Goal: Task Accomplishment & Management: Manage account settings

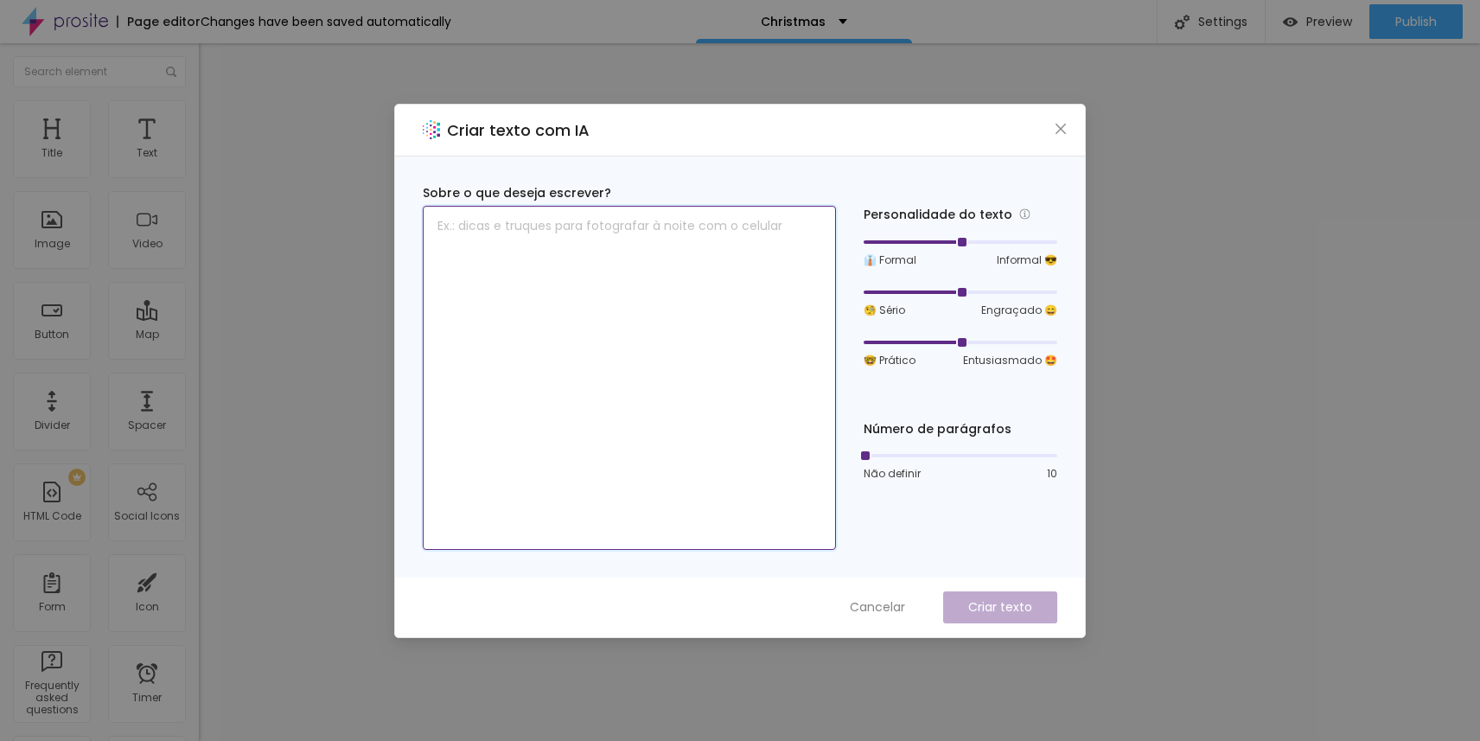
click at [647, 257] on textarea at bounding box center [629, 378] width 413 height 344
type textarea "escreva em ingles que as fotos abaixo sao das sessoes do ano passado"
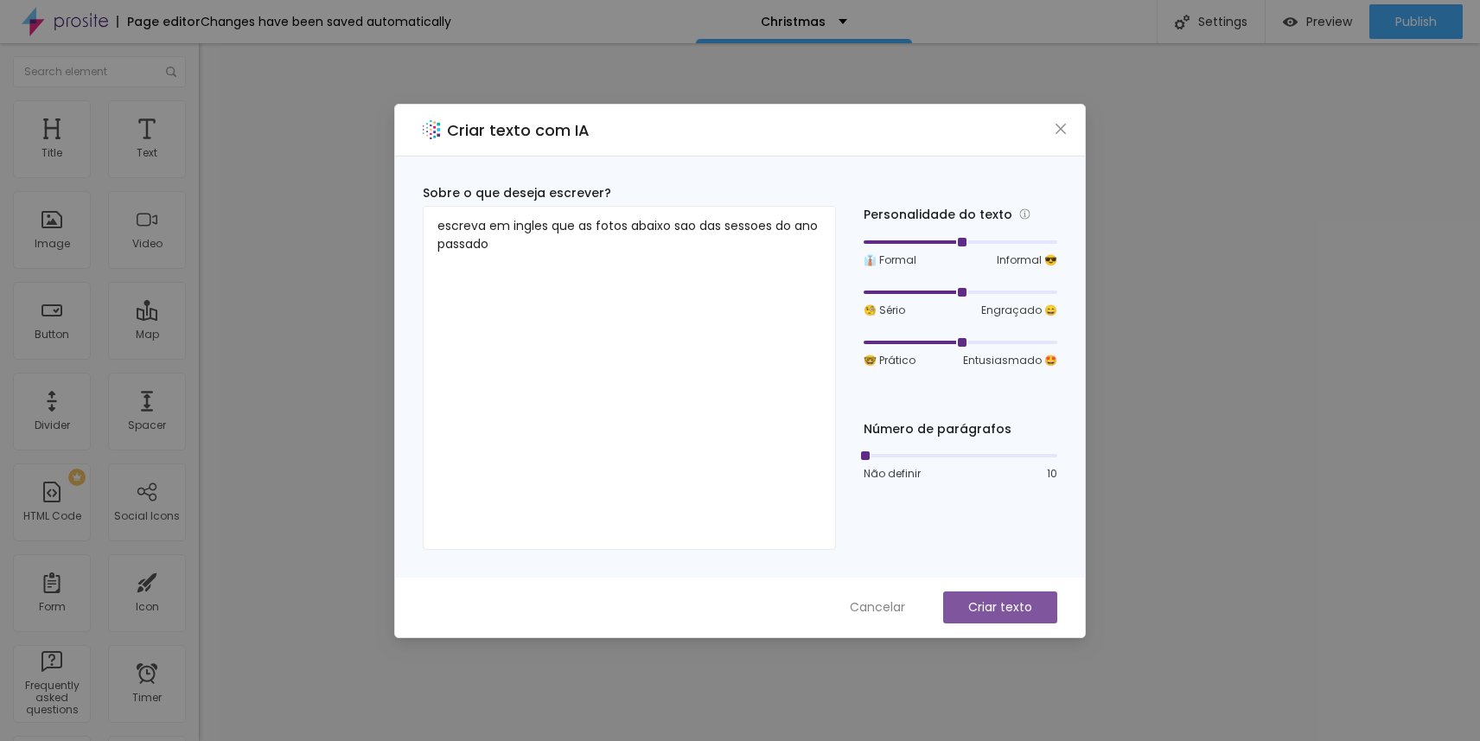
click at [956, 609] on button "Criar texto" at bounding box center [1000, 607] width 114 height 32
click at [995, 609] on p "Criar texto" at bounding box center [1000, 607] width 64 height 18
click at [1057, 122] on icon "close" at bounding box center [1061, 129] width 14 height 14
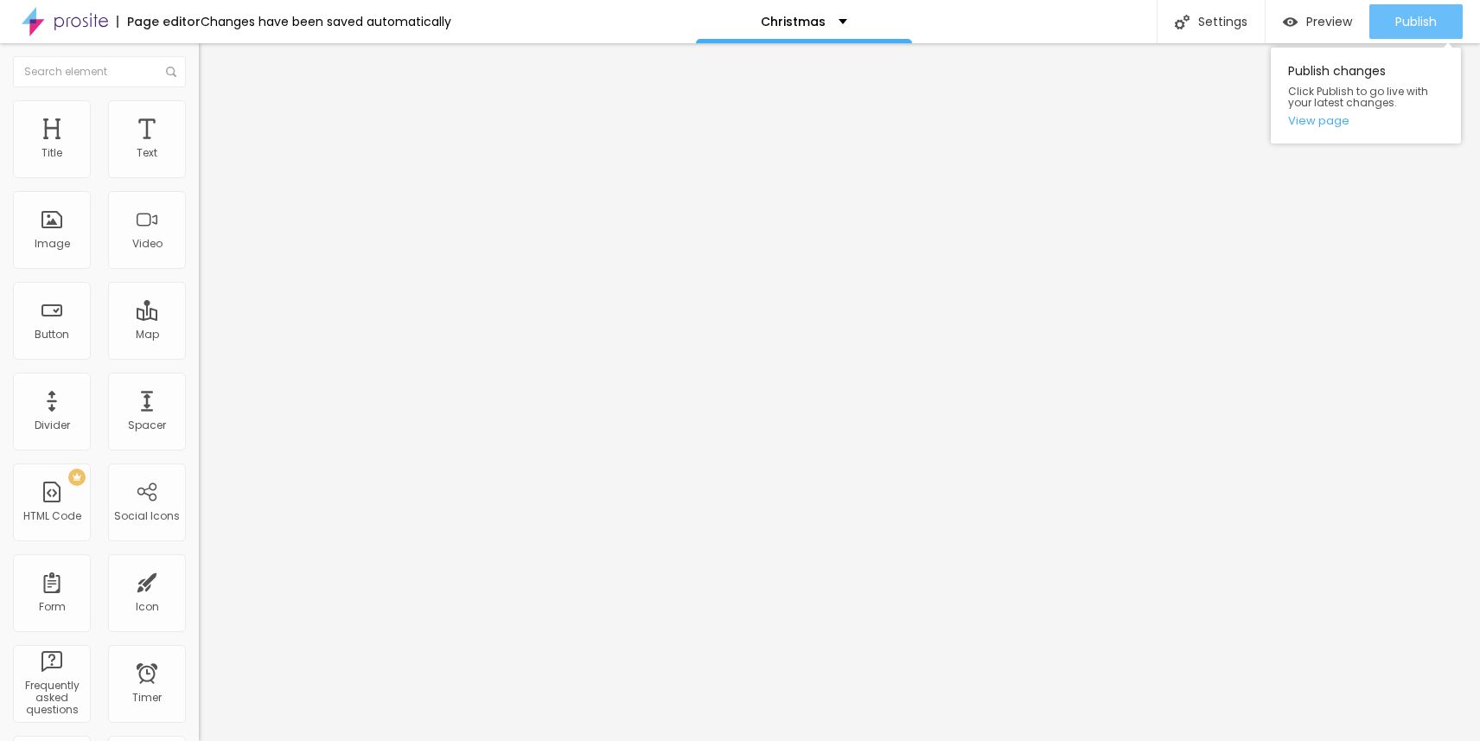
click at [1428, 24] on span "Publish" at bounding box center [1415, 22] width 41 height 14
type input "33"
type input "36"
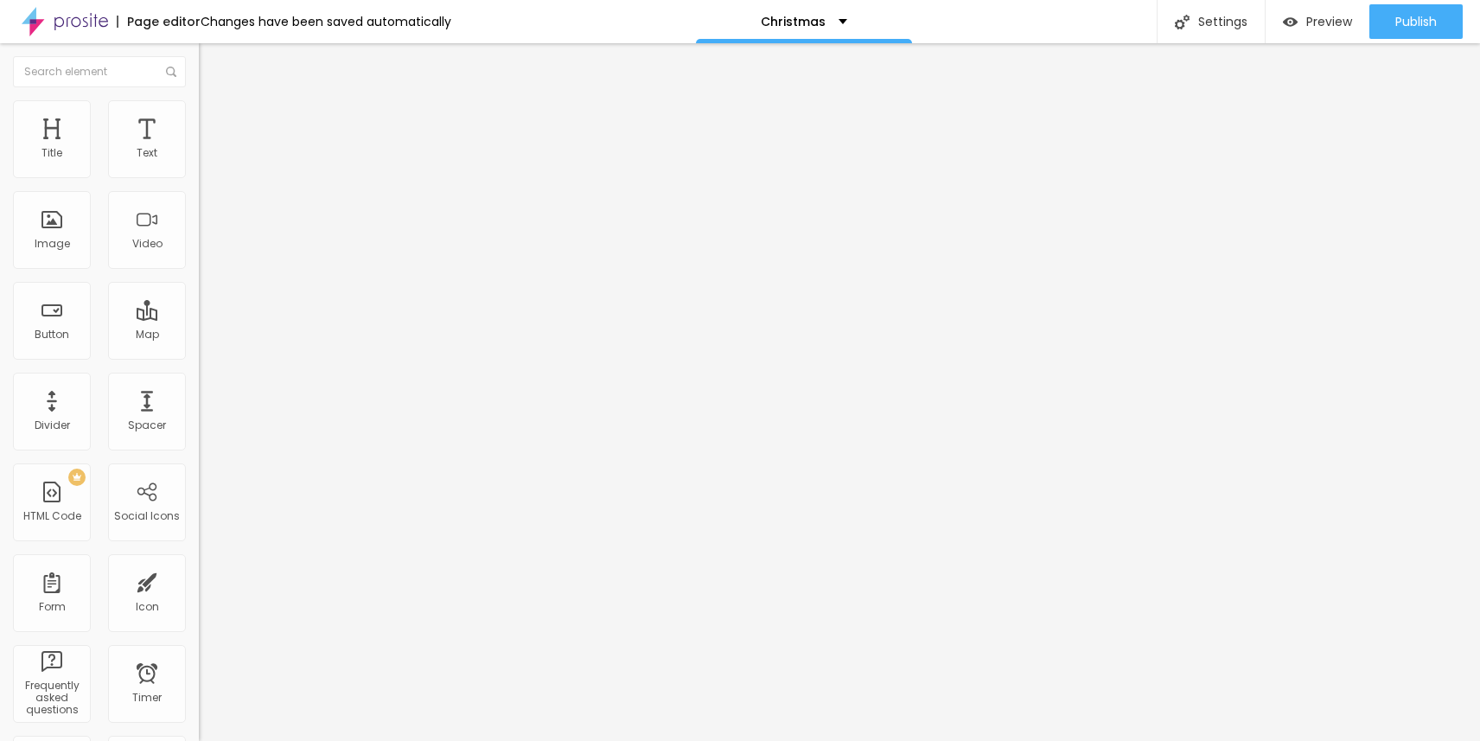
type input "37"
type input "40"
type input "41"
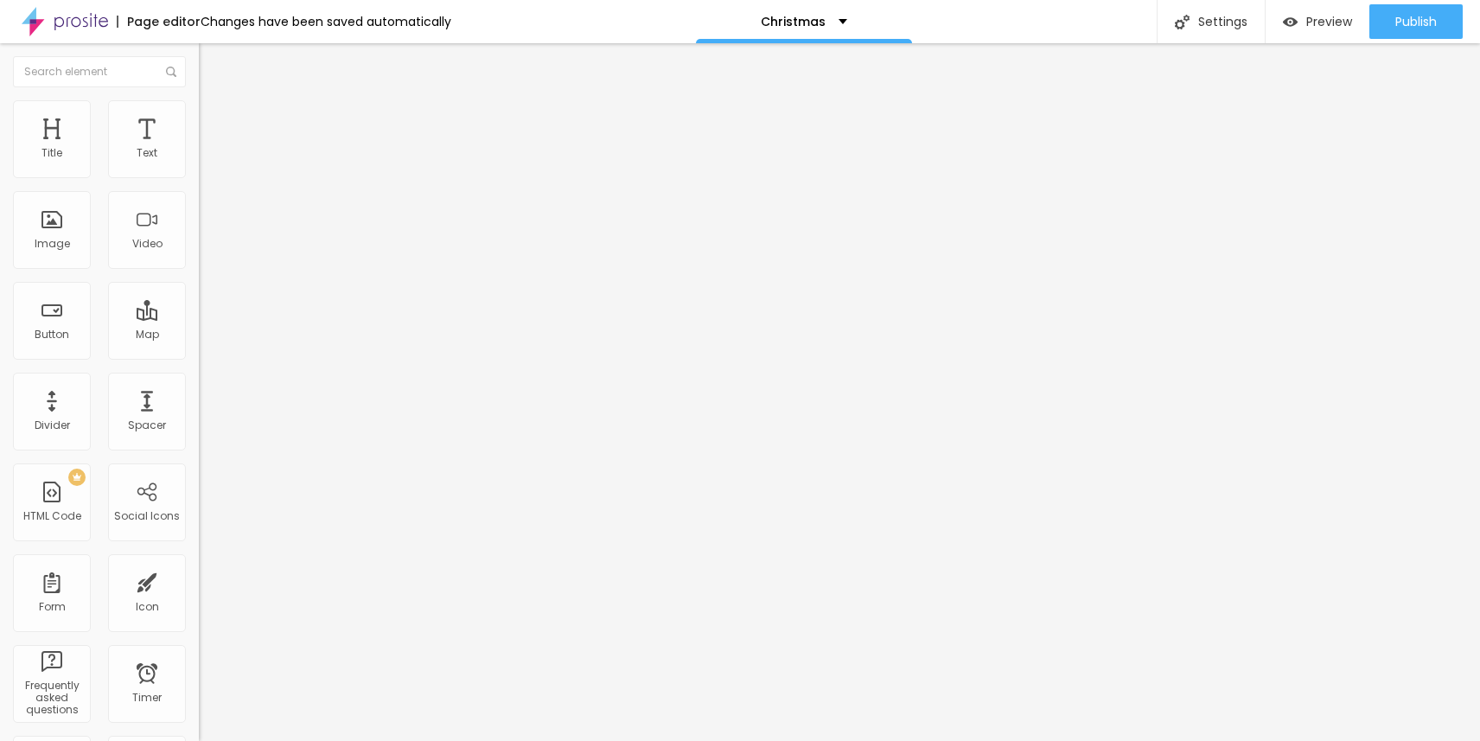
type input "41"
type input "42"
type input "43"
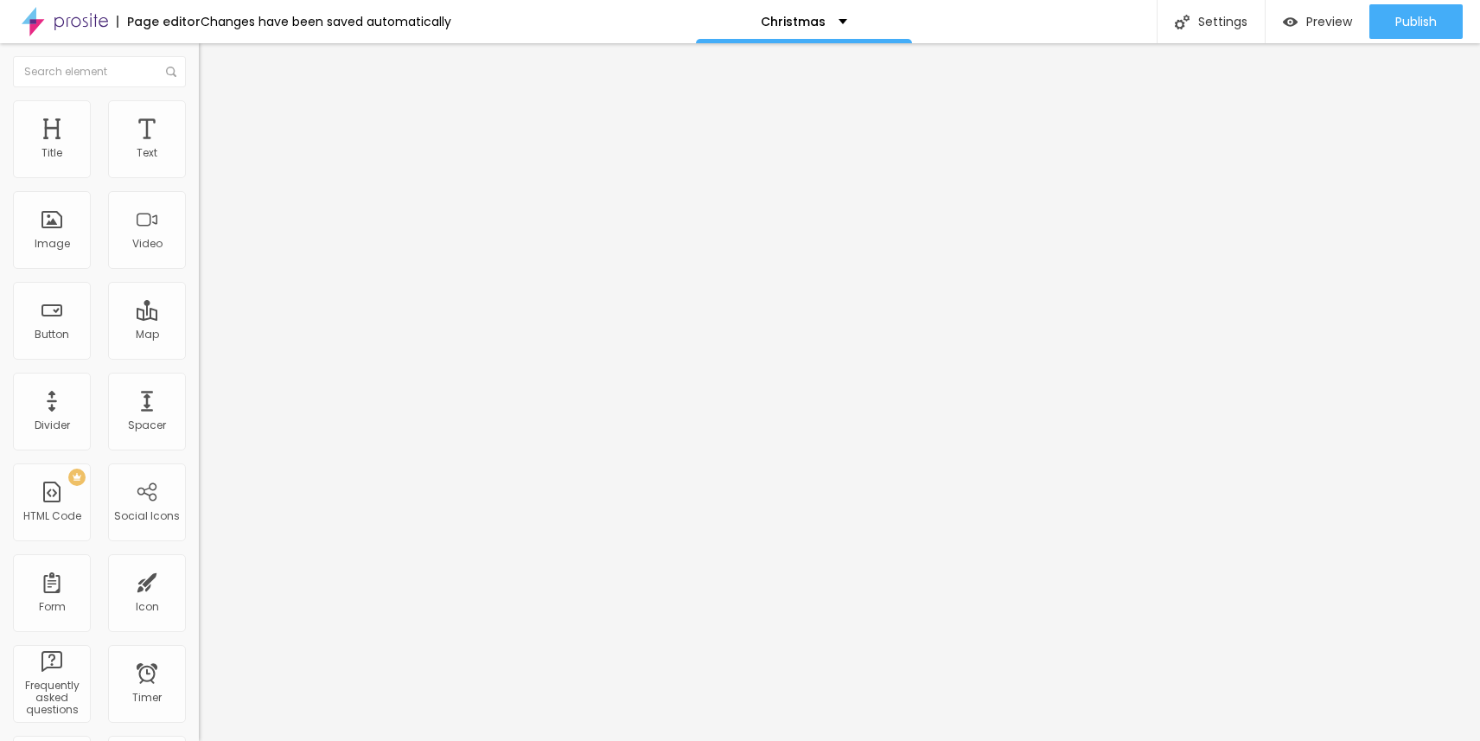
type input "44"
type input "45"
type input "46"
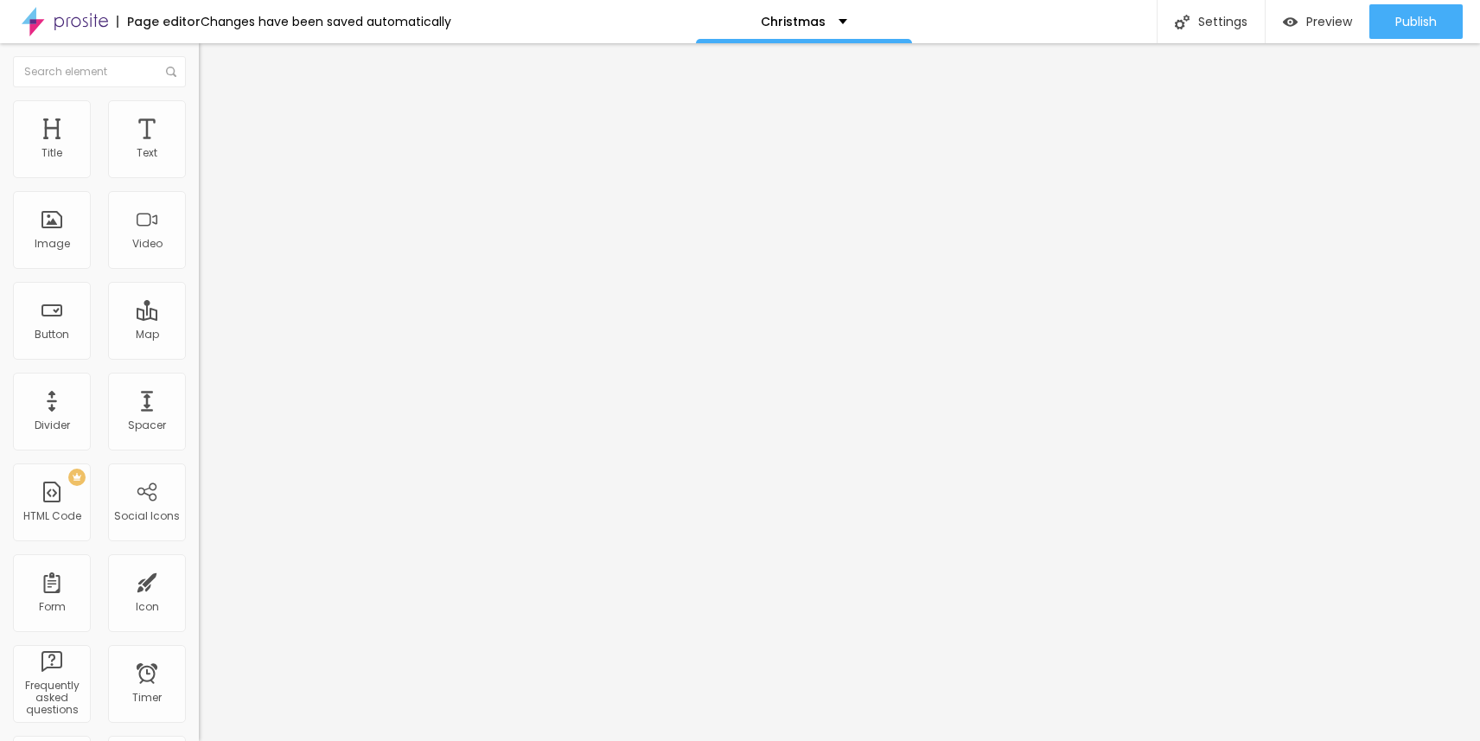
type input "46"
type input "47"
type input "48"
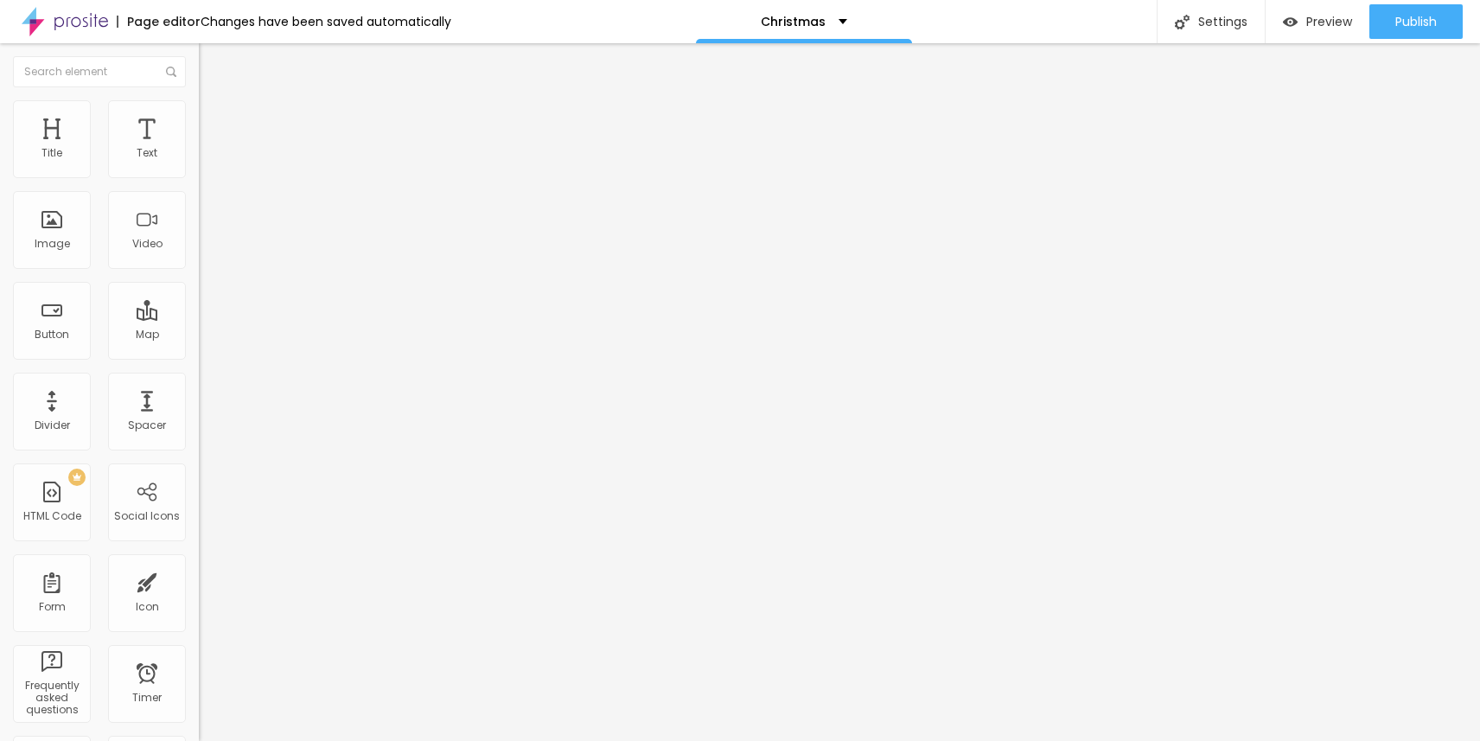
type input "52"
type input "56"
type input "59"
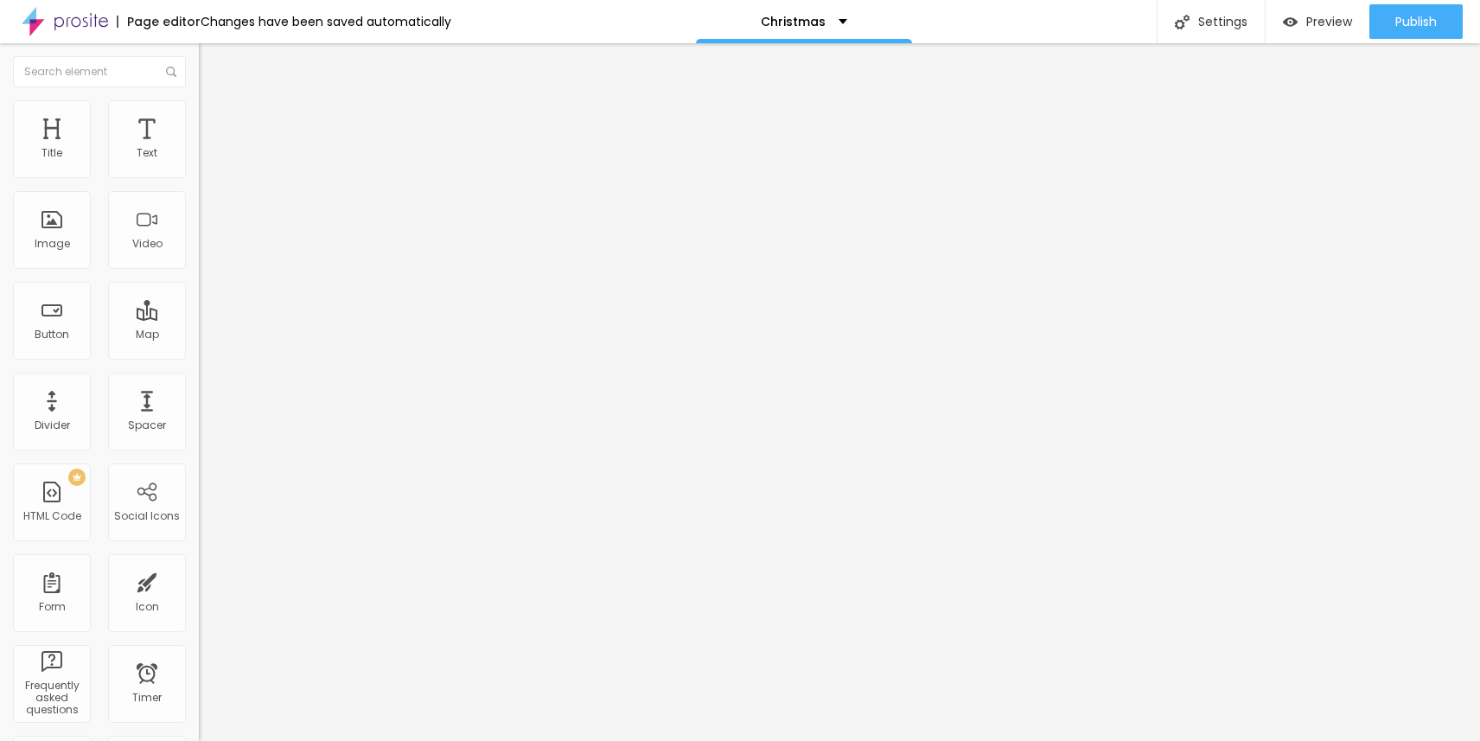
type input "59"
type input "60"
type input "61"
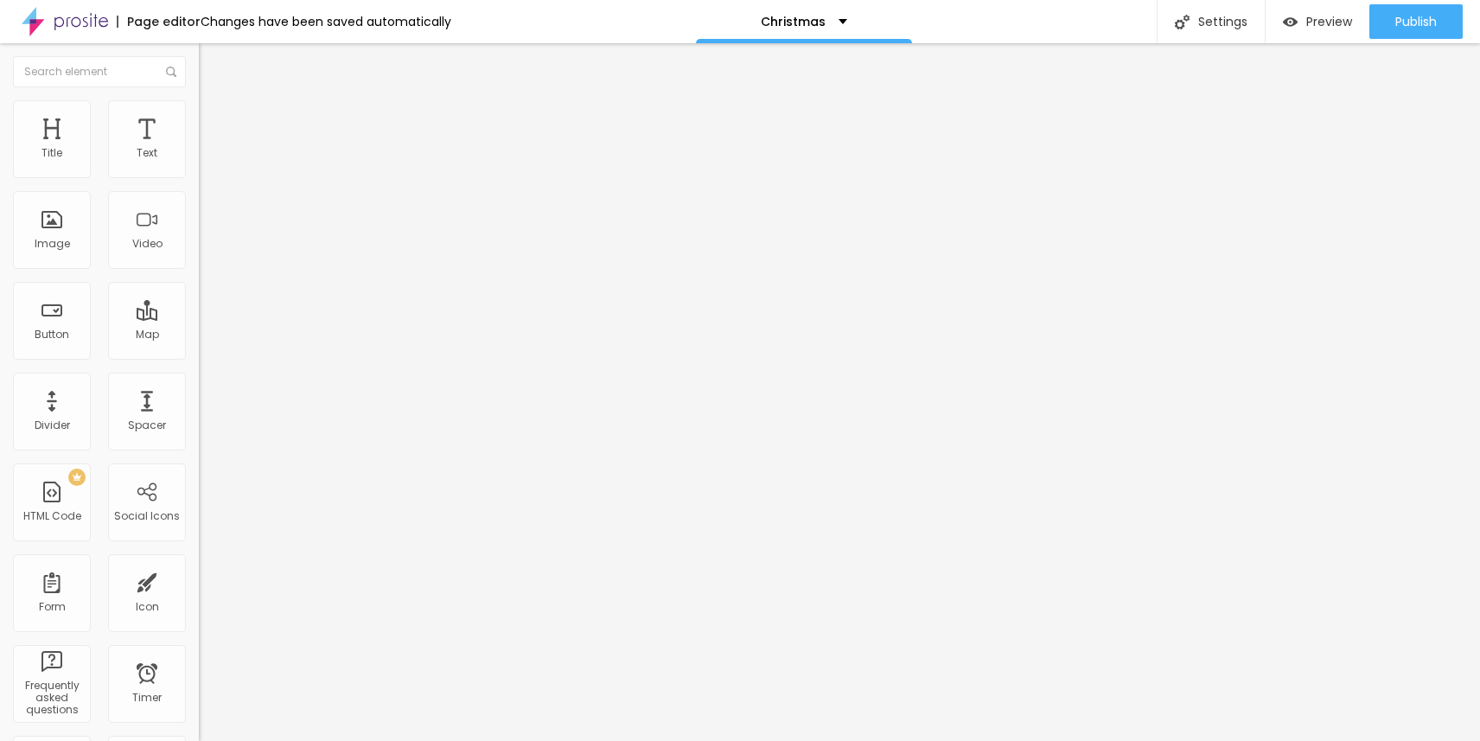
type input "62"
type input "63"
type input "64"
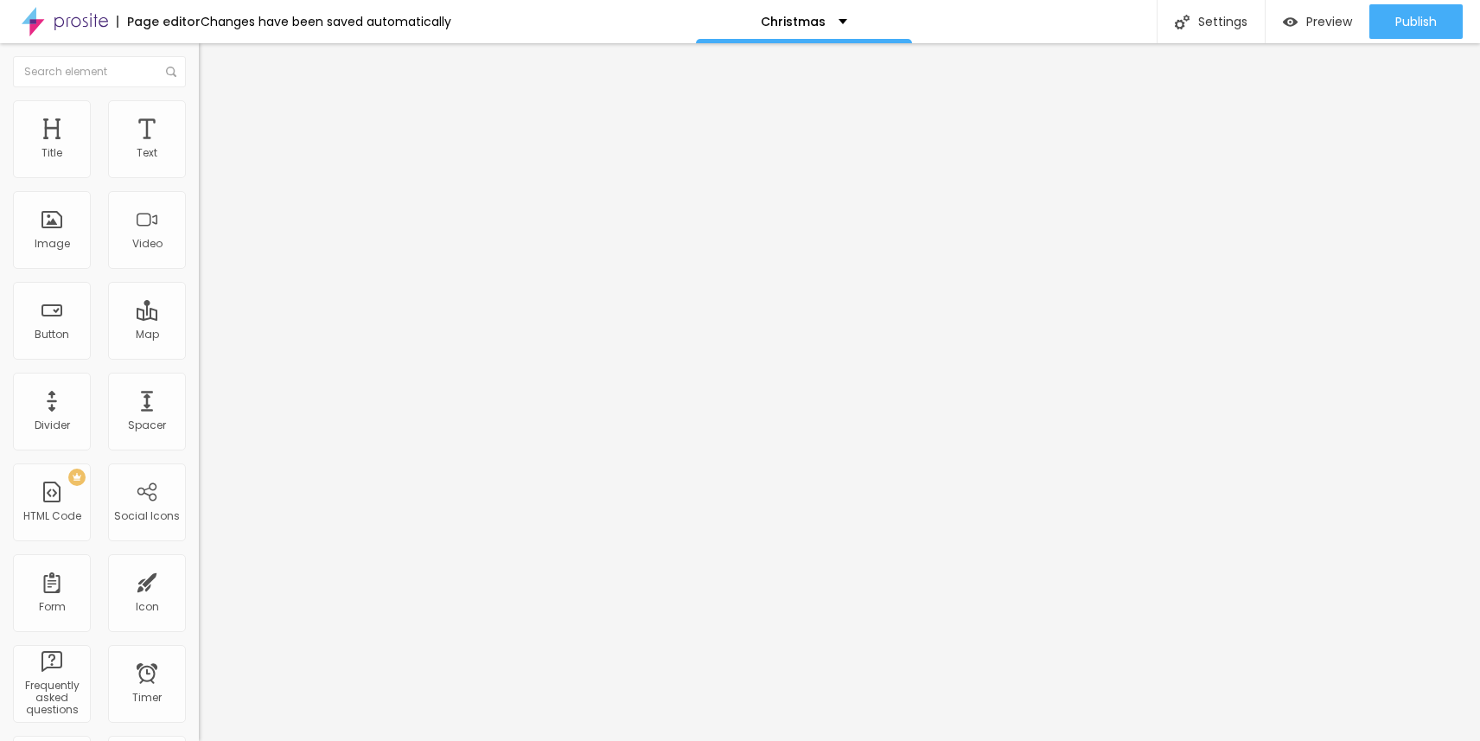
type input "64"
type input "65"
type input "66"
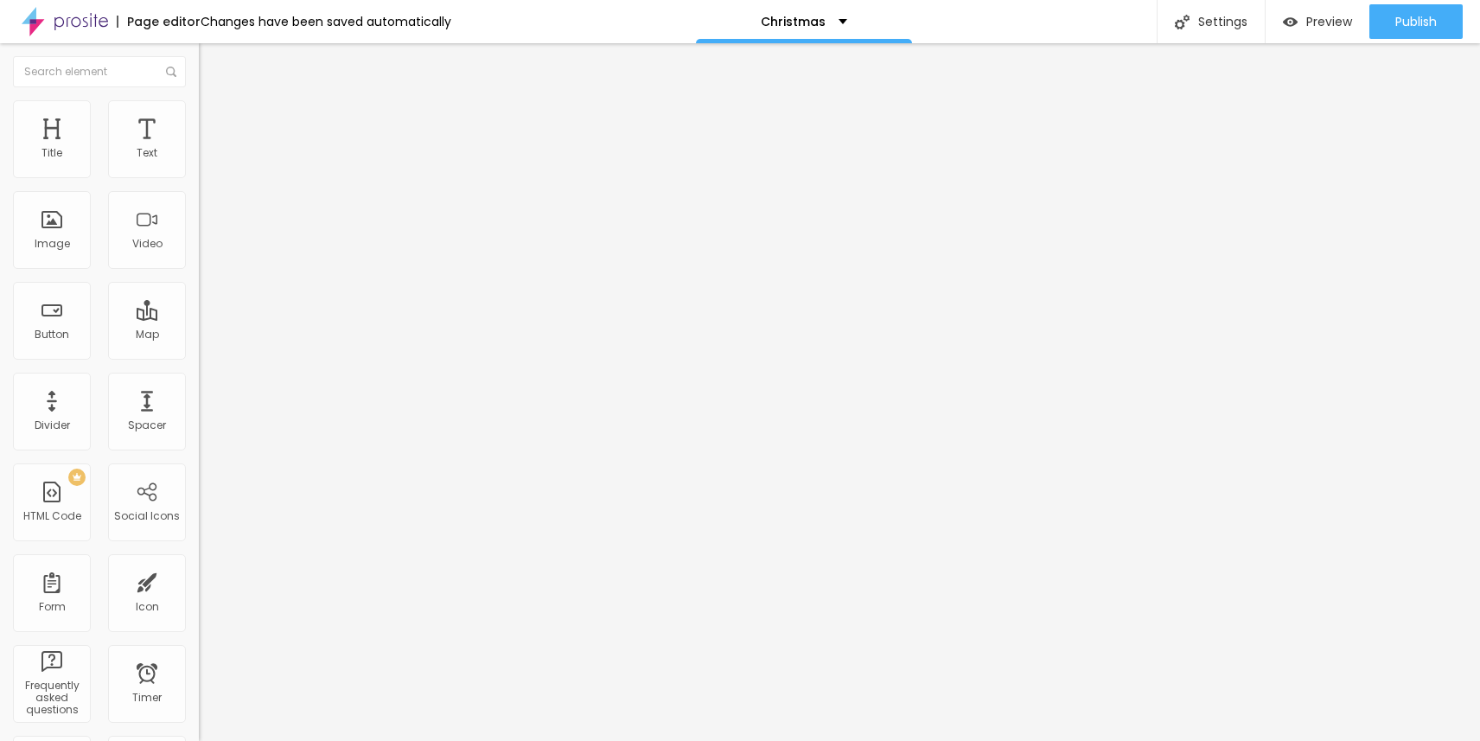
type input "67"
type input "68"
type input "69"
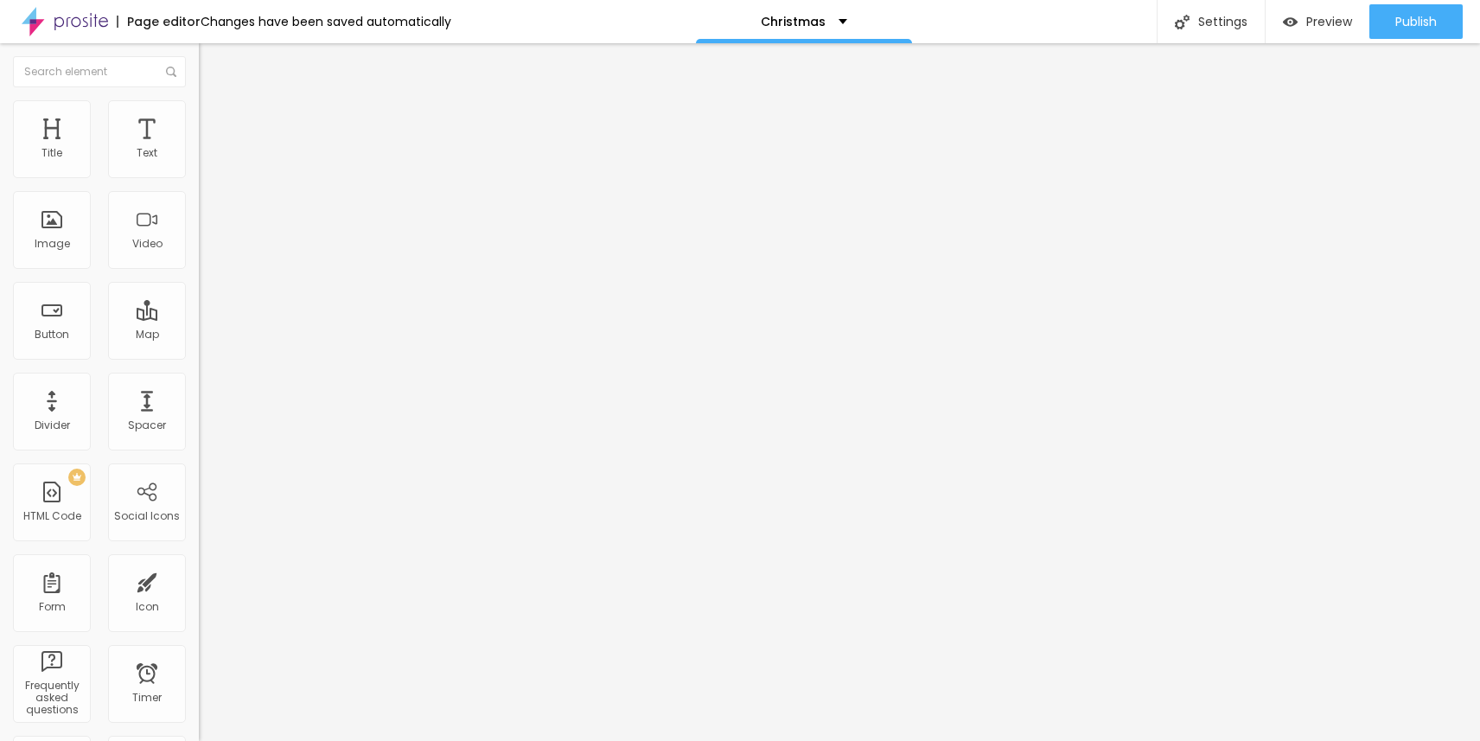
type input "69"
type input "70"
type input "71"
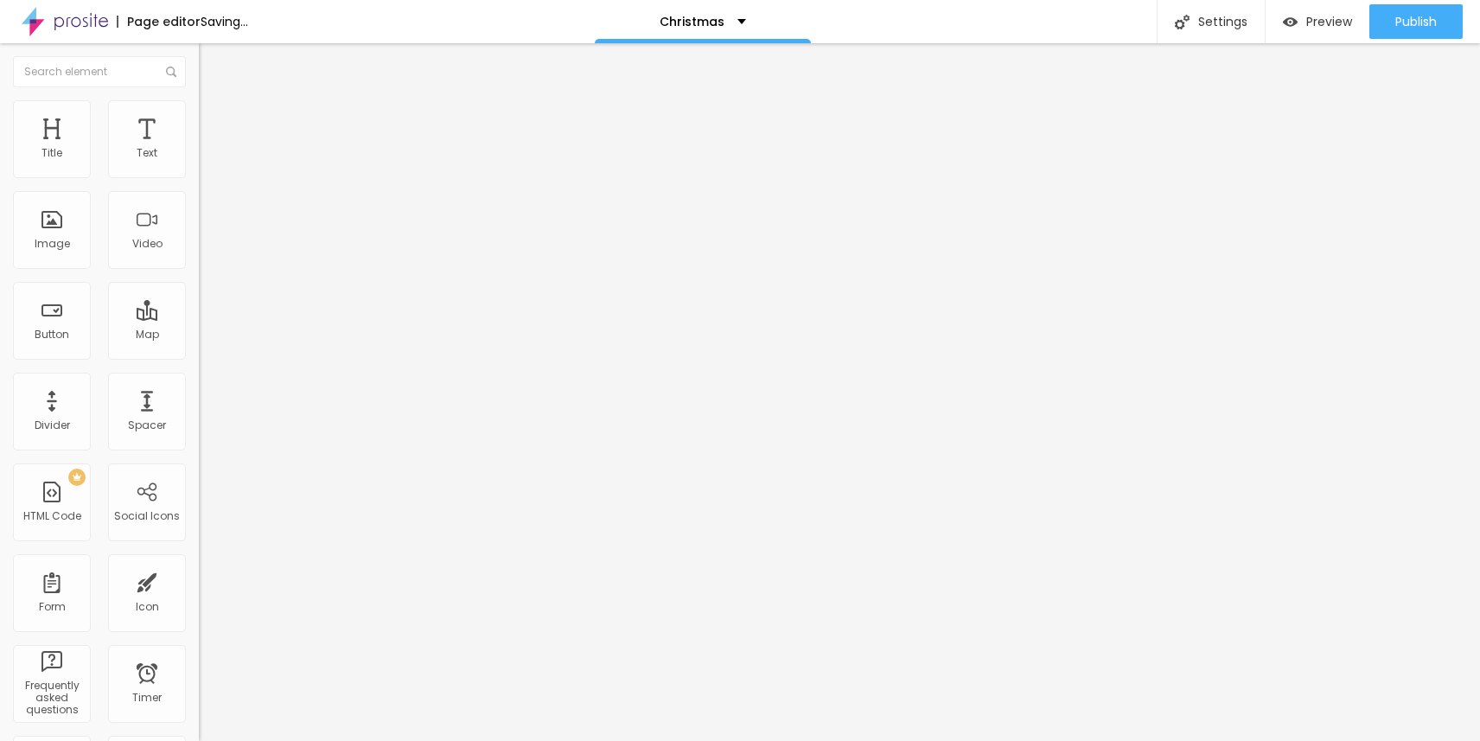
type input "72"
type input "73"
type input "75"
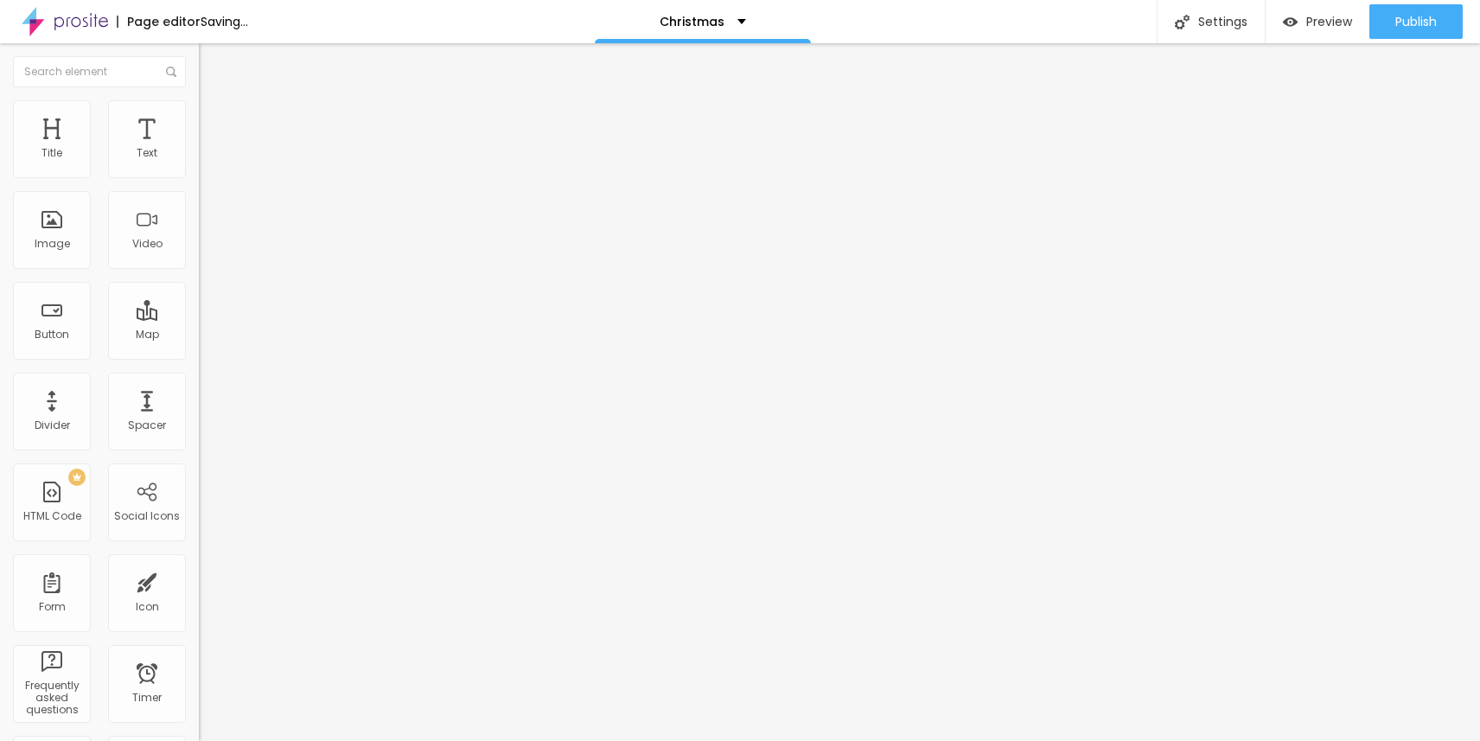
type input "75"
type input "76"
type input "77"
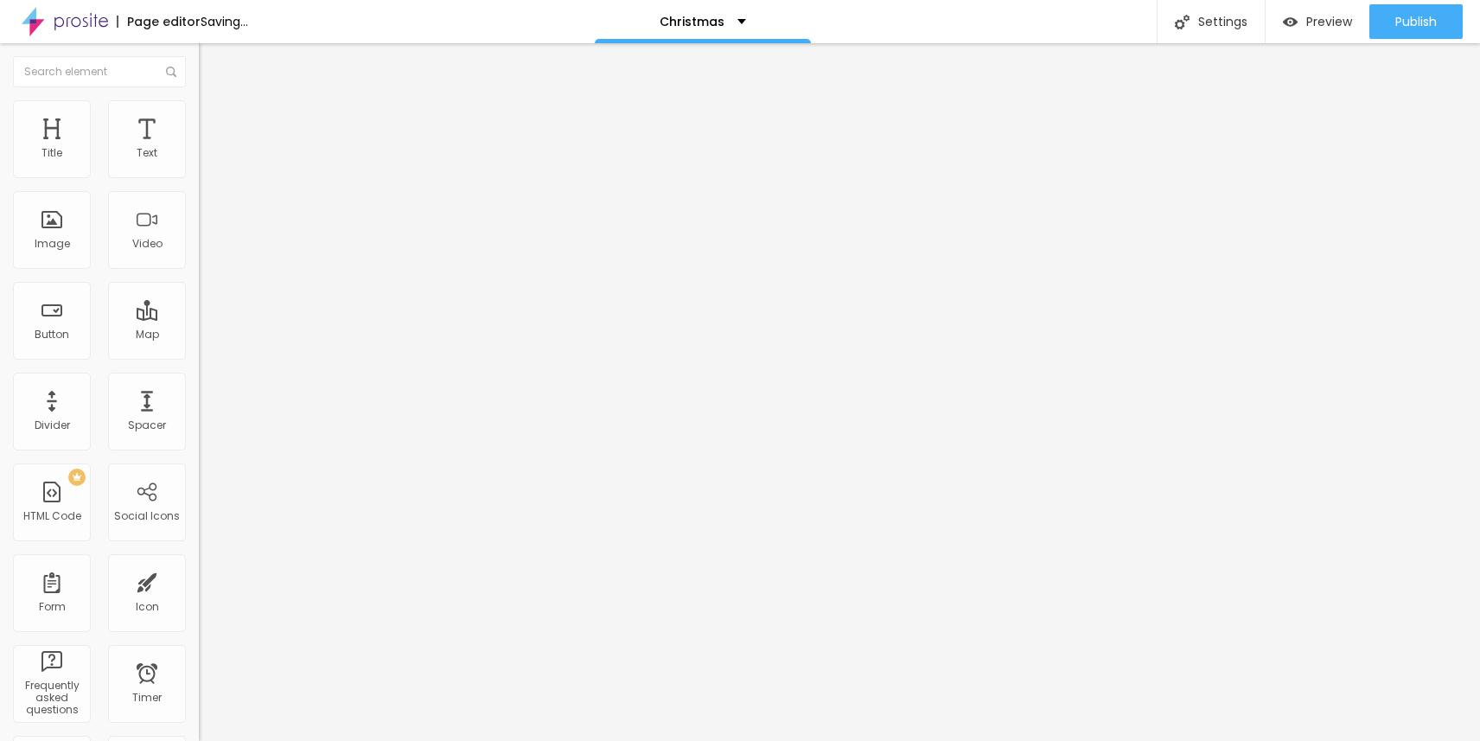
type input "78"
type input "79"
type input "80"
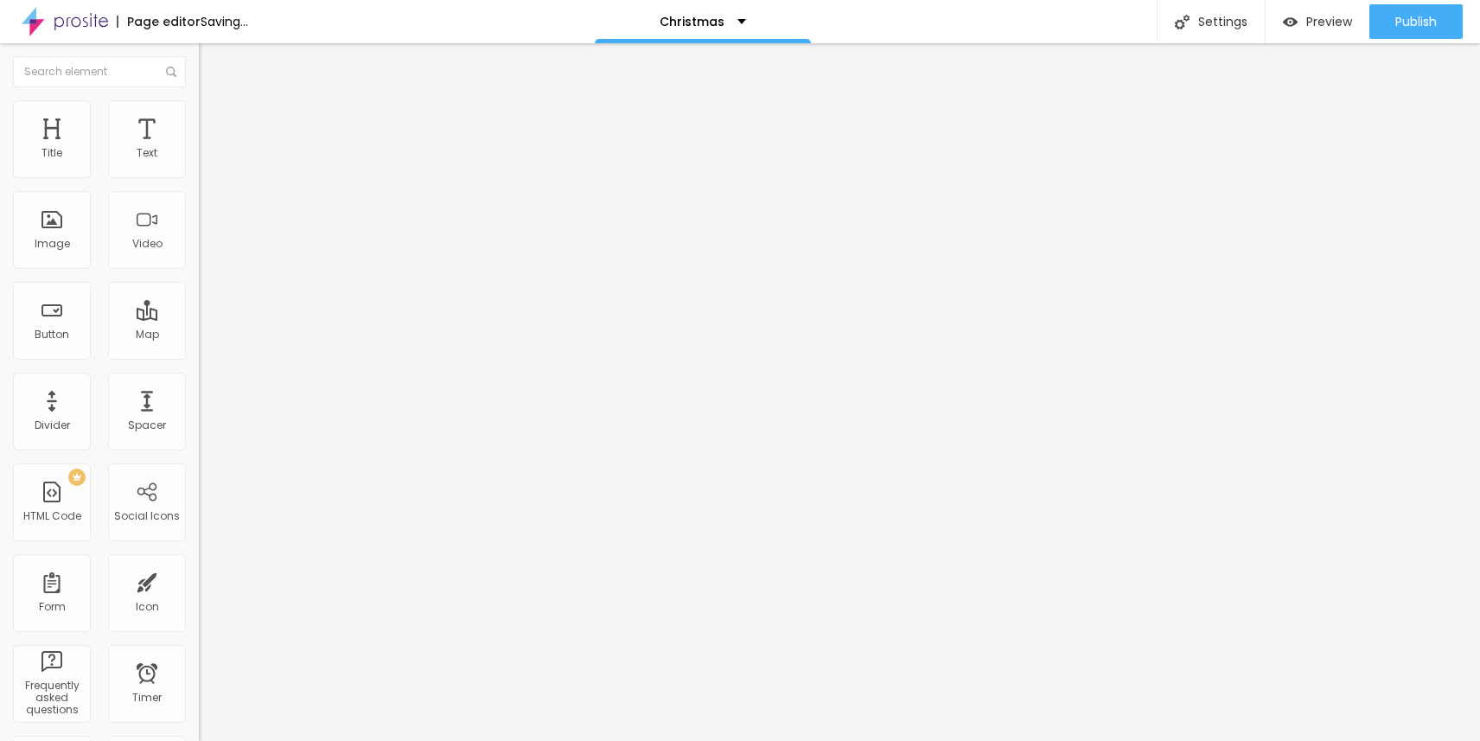
type input "80"
type input "81"
type input "80"
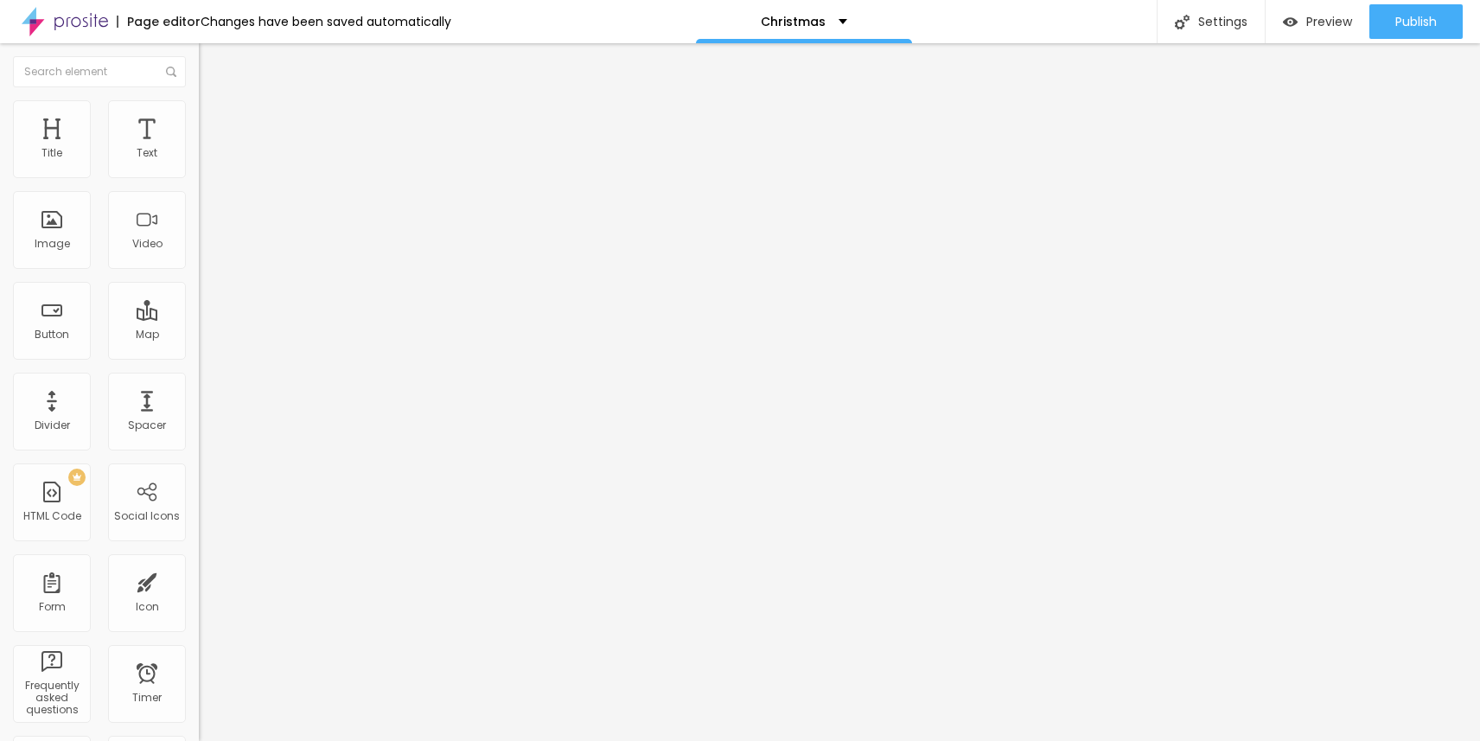
type input "79"
type input "78"
type input "77"
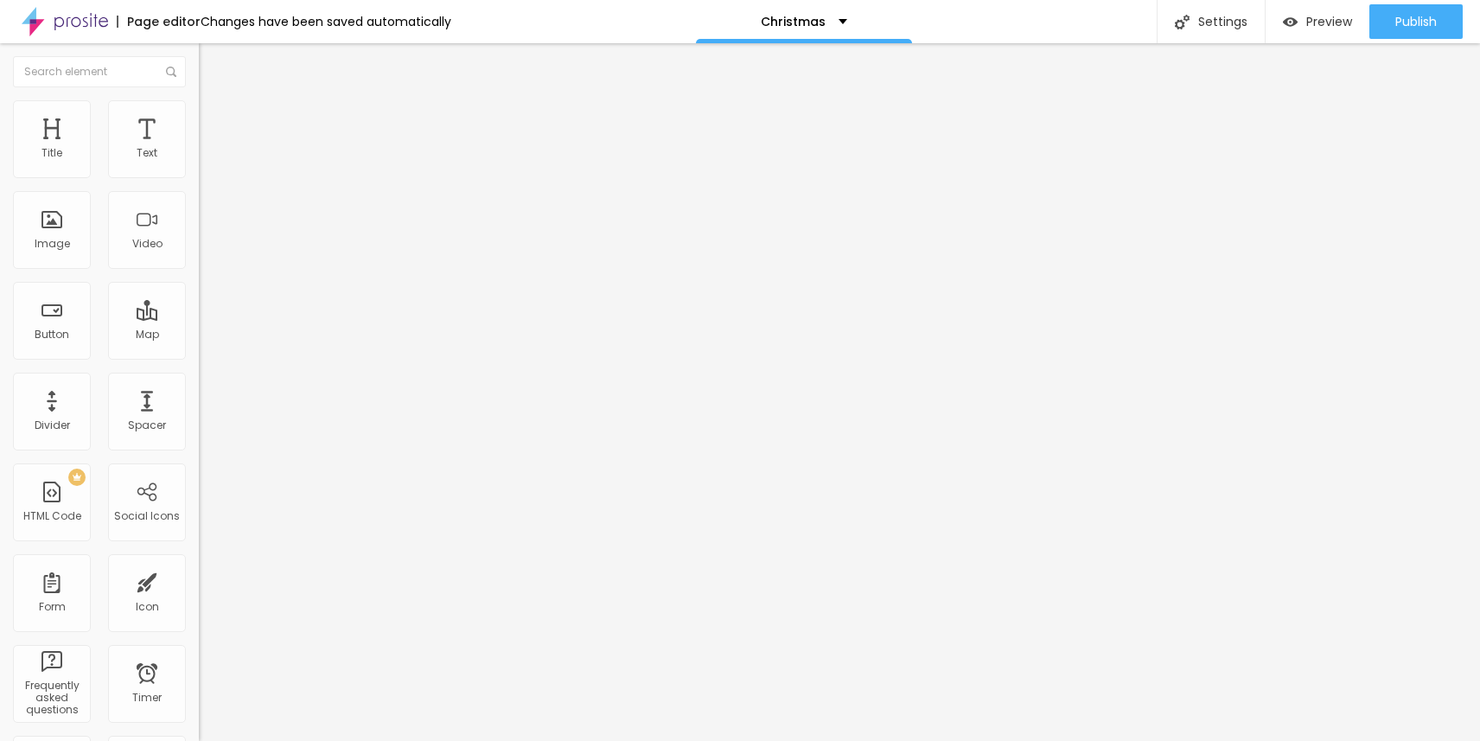
type input "77"
type input "76"
drag, startPoint x: 63, startPoint y: 363, endPoint x: 116, endPoint y: 370, distance: 53.2
type input "76"
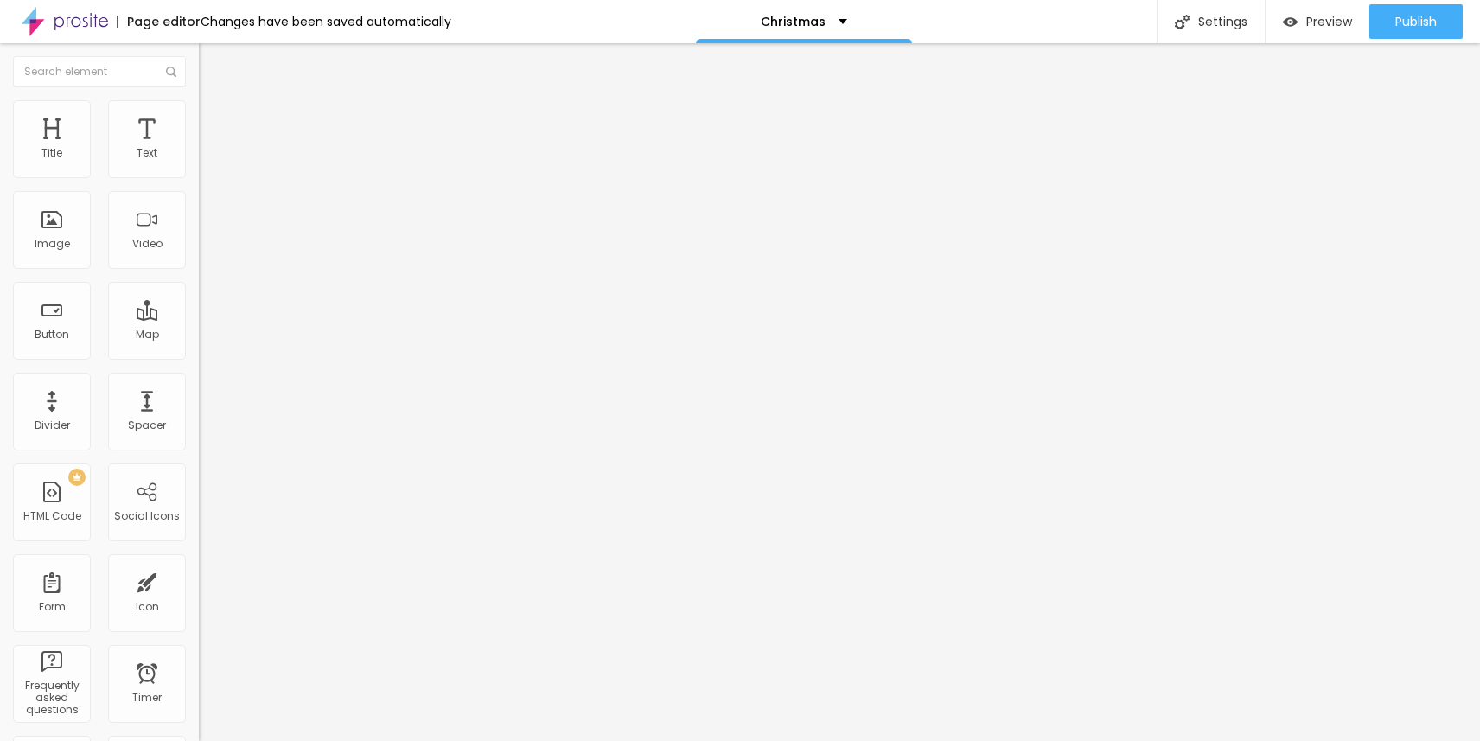
click at [199, 408] on input "range" at bounding box center [255, 415] width 112 height 14
click at [1401, 11] on div "Publish" at bounding box center [1415, 21] width 41 height 35
click at [1406, 22] on span "Publish" at bounding box center [1415, 22] width 41 height 14
click at [214, 149] on span "Heading 1" at bounding box center [256, 136] width 85 height 24
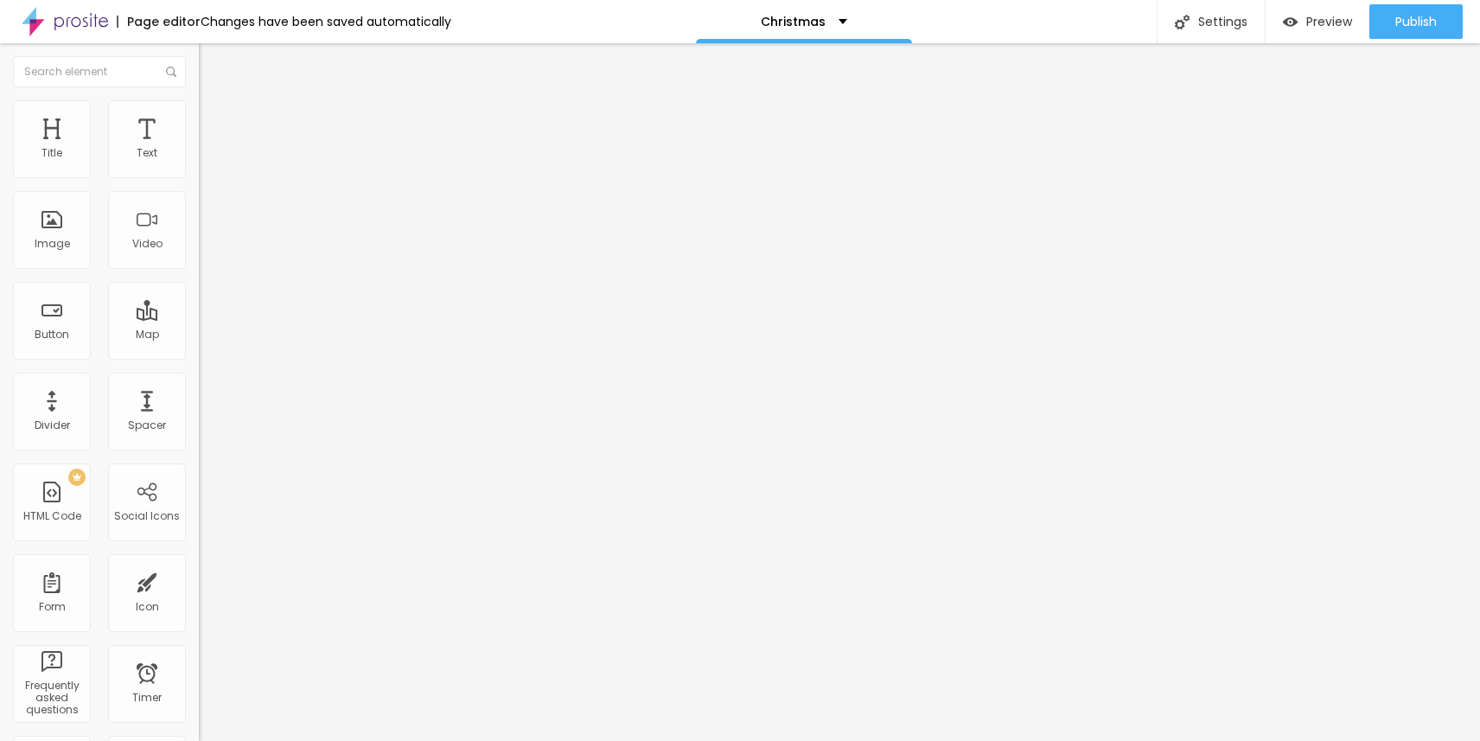
type input "0.4"
type input "1.5"
type input "1.8"
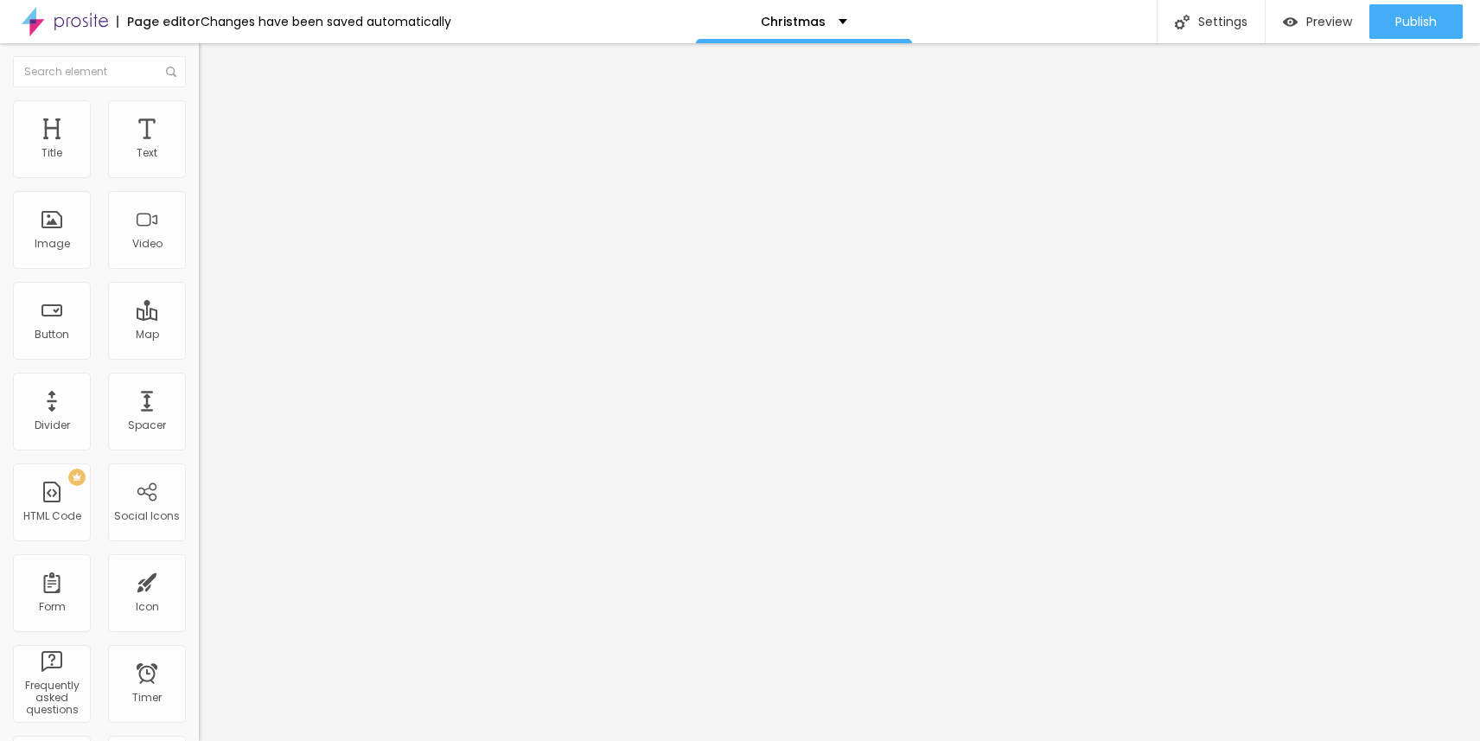
type input "1.8"
type input "2.4"
type input "2.6"
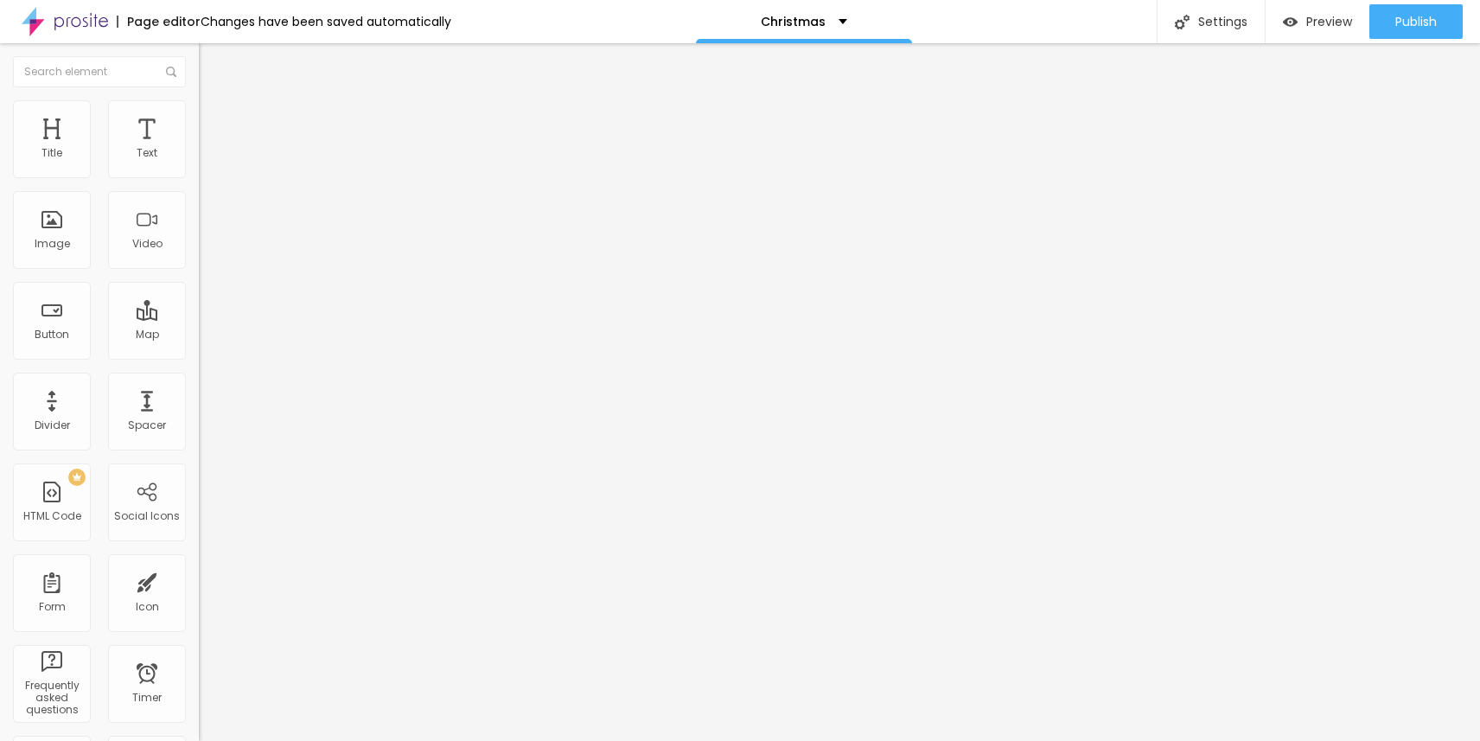
type input "2.7"
type input "2.8"
type input "2.9"
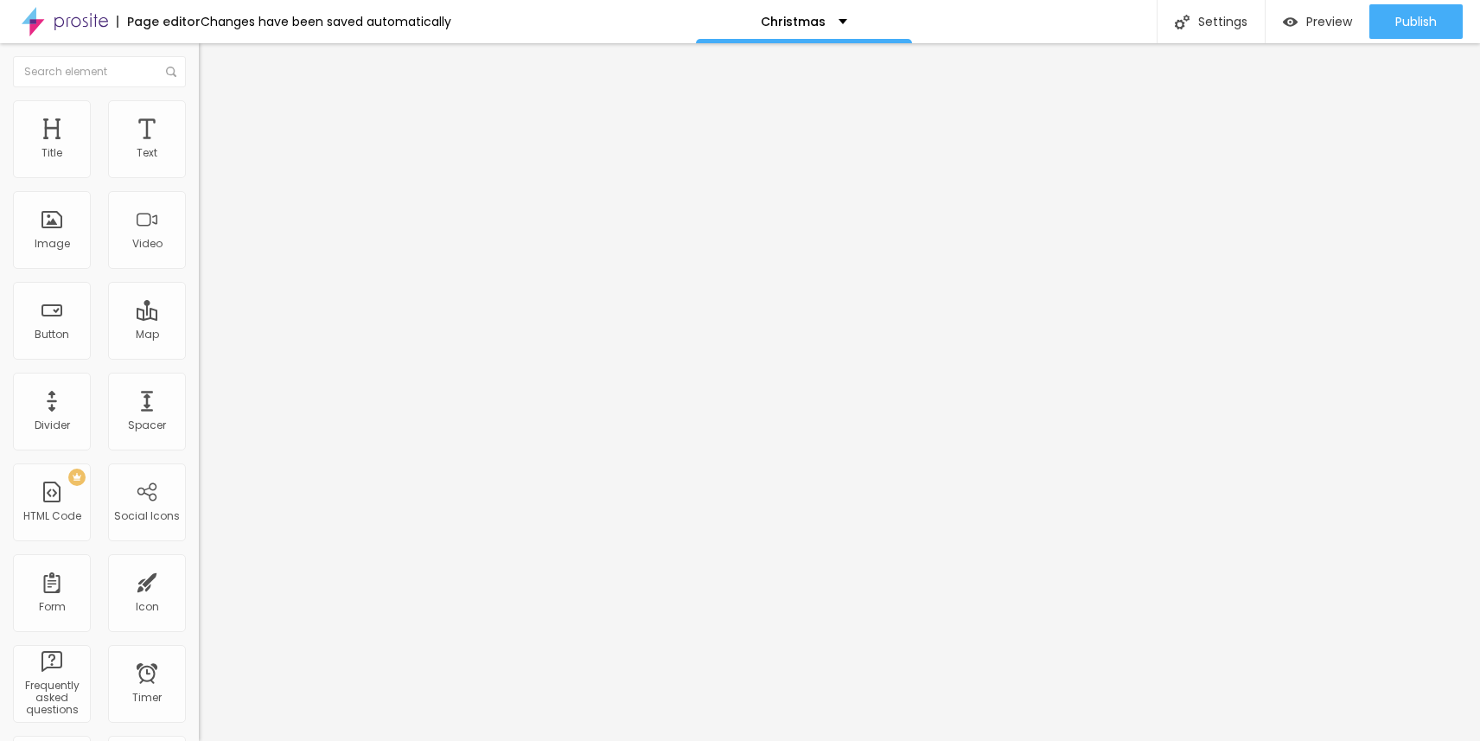
type input "2.9"
type input "3.2"
type input "3.6"
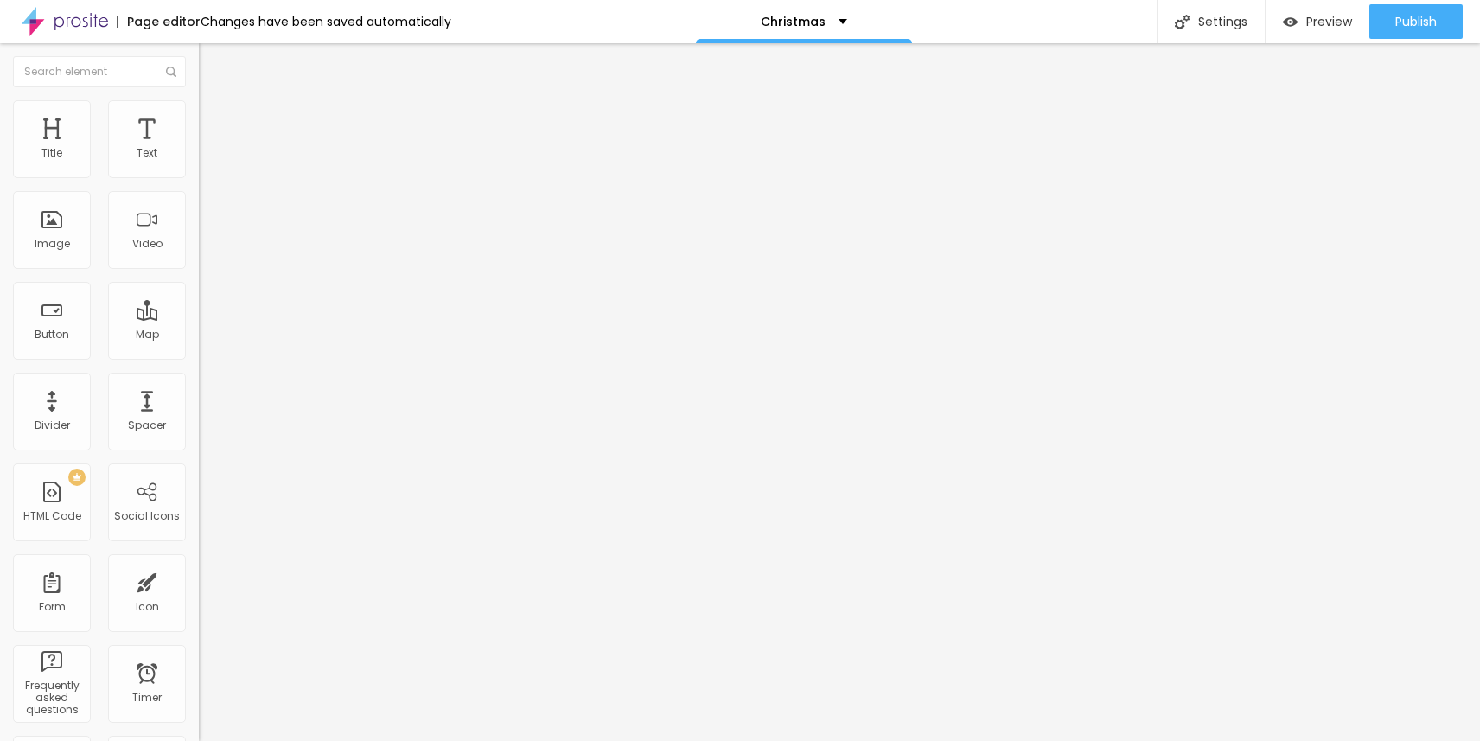
type input "3.7"
type input "3.8"
type input "3.9"
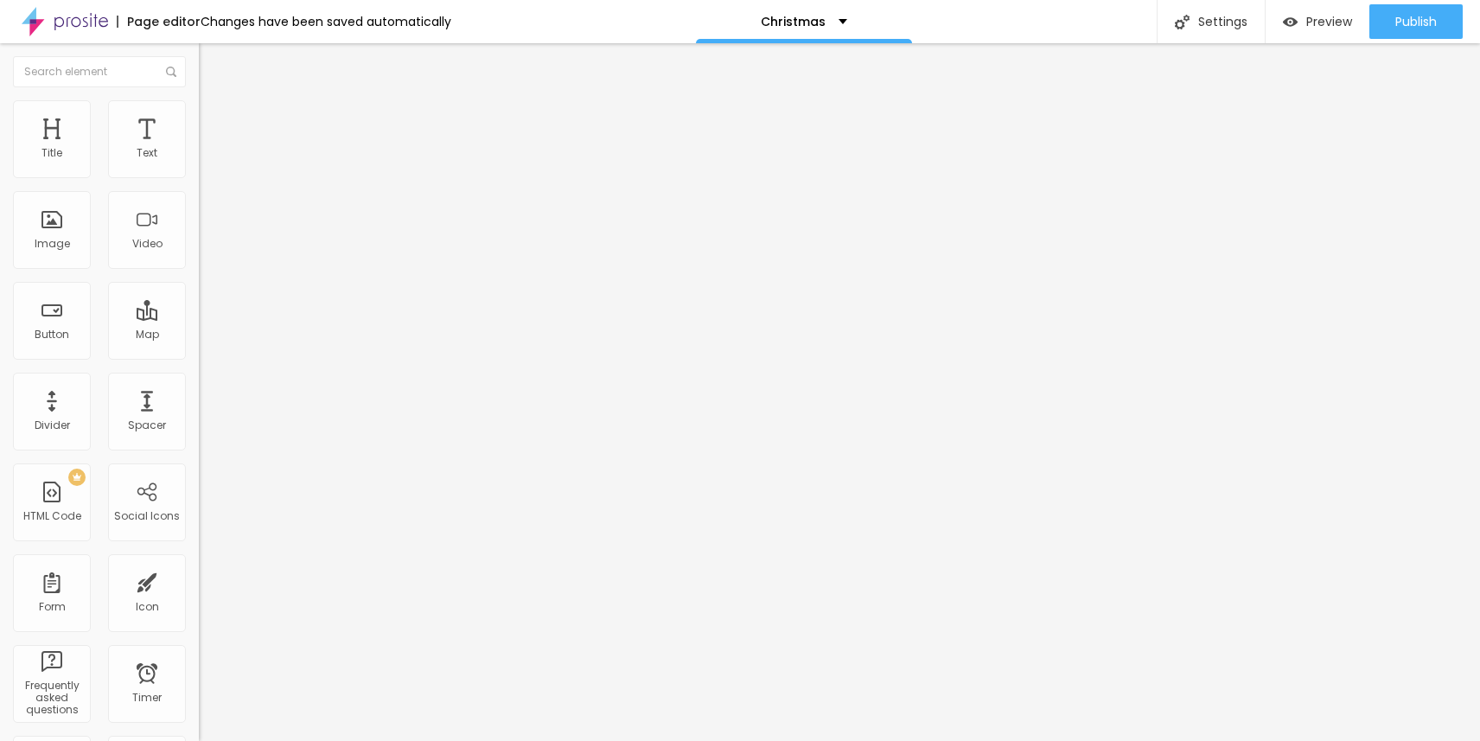
type input "3.9"
type input "4"
type input "3.9"
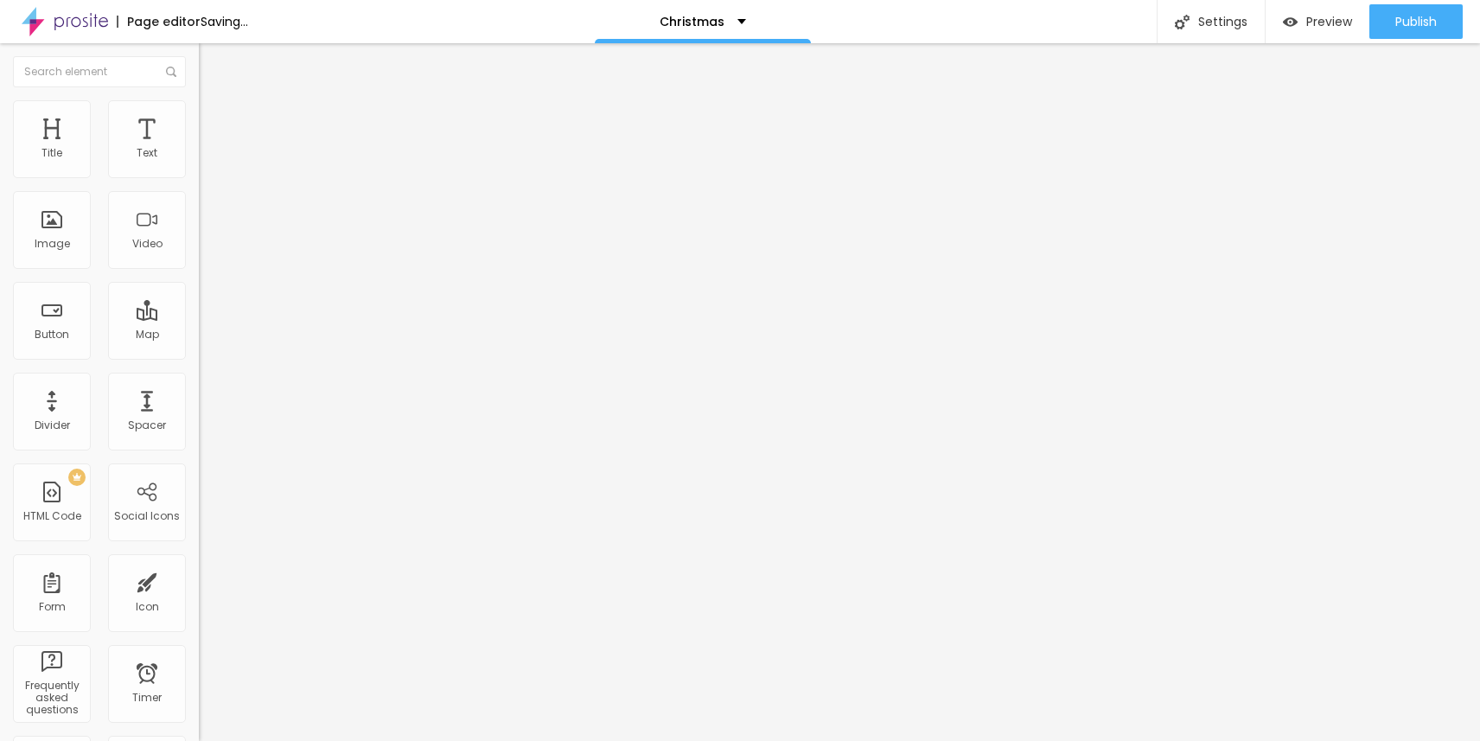
drag, startPoint x: 41, startPoint y: 393, endPoint x: 61, endPoint y: 394, distance: 19.9
type input "3.9"
click at [199, 653] on input "range" at bounding box center [255, 660] width 112 height 14
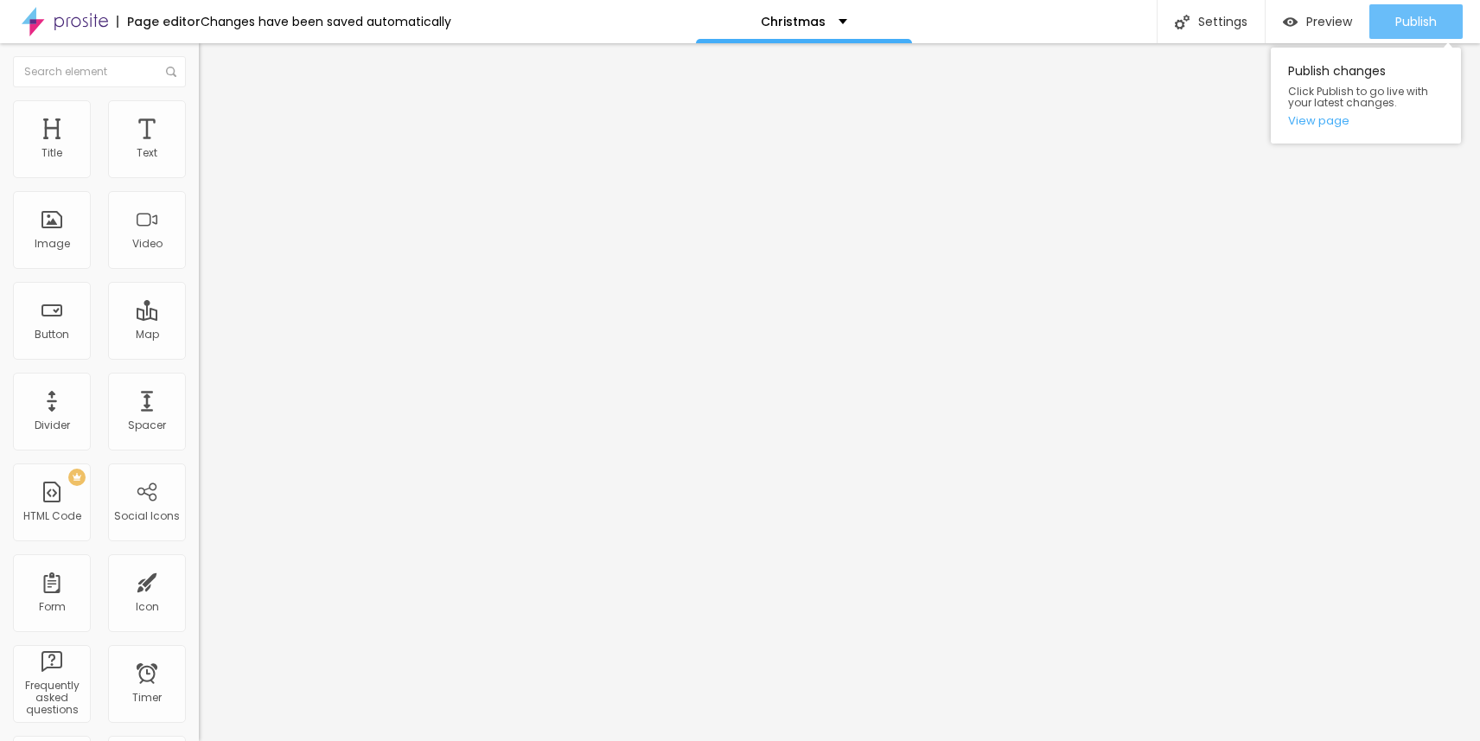
click at [1407, 15] on span "Publish" at bounding box center [1415, 22] width 41 height 14
click at [1415, 6] on div "Publish" at bounding box center [1415, 21] width 41 height 35
